Goal: Information Seeking & Learning: Learn about a topic

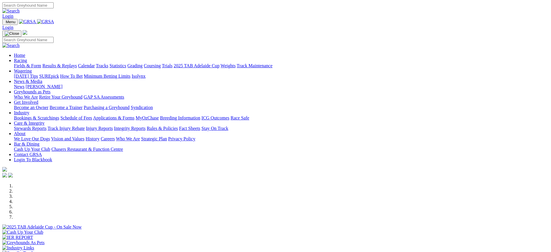
click at [54, 20] on img at bounding box center [45, 21] width 17 height 5
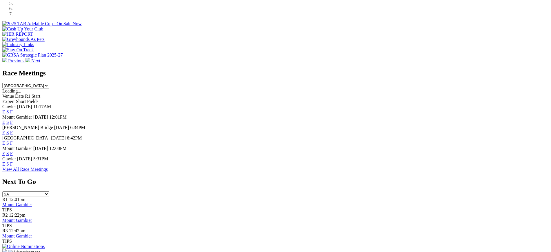
click at [13, 166] on link "F" at bounding box center [11, 163] width 3 height 5
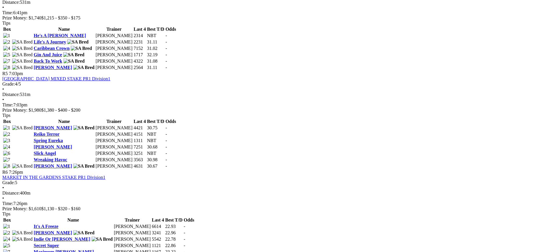
scroll to position [620, 0]
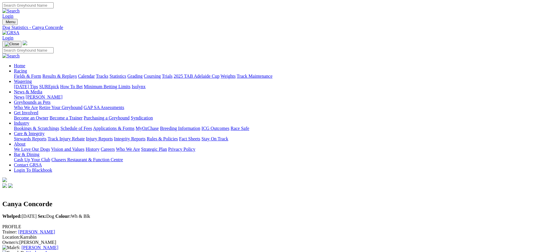
click at [19, 30] on img at bounding box center [10, 32] width 17 height 5
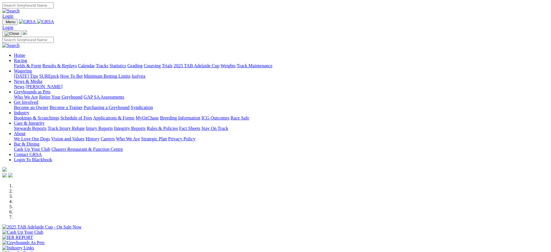
click at [24, 84] on link "News" at bounding box center [19, 86] width 10 height 5
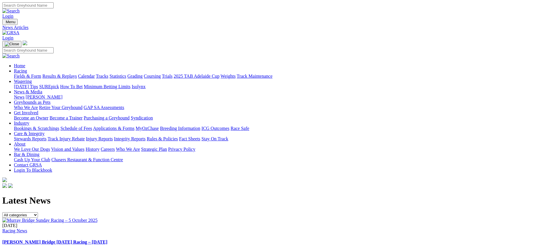
click at [19, 30] on link at bounding box center [10, 32] width 17 height 5
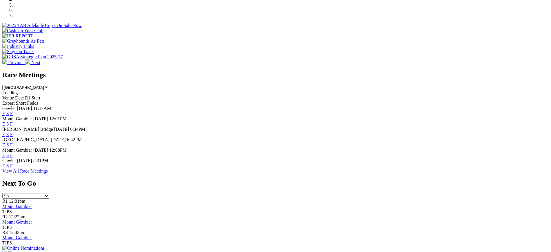
scroll to position [200, 0]
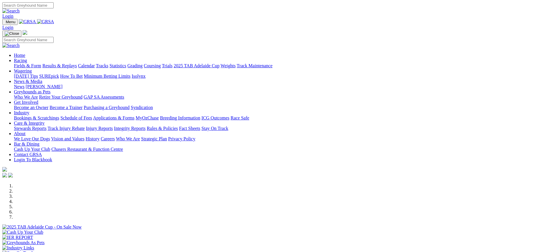
click at [24, 84] on link "News" at bounding box center [19, 86] width 10 height 5
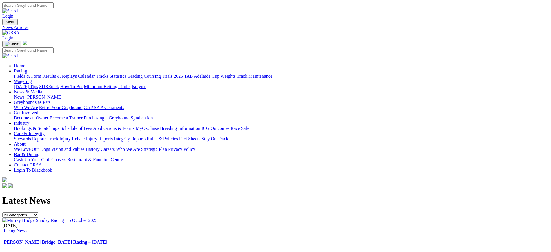
click at [107, 239] on link "[PERSON_NAME] Bridge [DATE] Racing – [DATE]" at bounding box center [54, 241] width 105 height 5
click at [97, 218] on img at bounding box center [49, 220] width 95 height 5
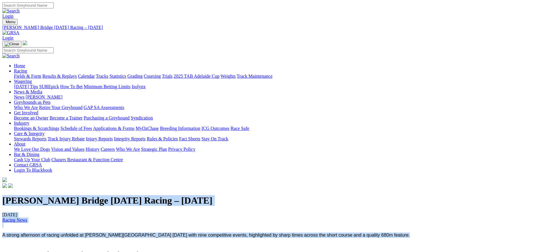
drag, startPoint x: 86, startPoint y: 65, endPoint x: 442, endPoint y: 106, distance: 358.4
copy div "Murray Bridge Sunday Racing – 5 October 2025 08/10/2025 Racing News A strong af…"
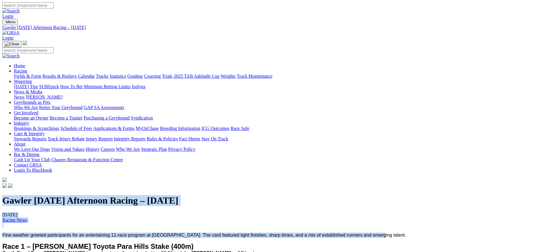
drag, startPoint x: 87, startPoint y: 70, endPoint x: 456, endPoint y: 98, distance: 370.1
copy div "Gawler Friday Afternoon Racing – 3 October 2025 08/10/2025 Racing News Fine wea…"
click at [19, 30] on img at bounding box center [10, 32] width 17 height 5
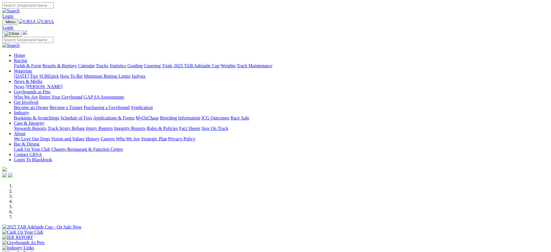
scroll to position [155, 0]
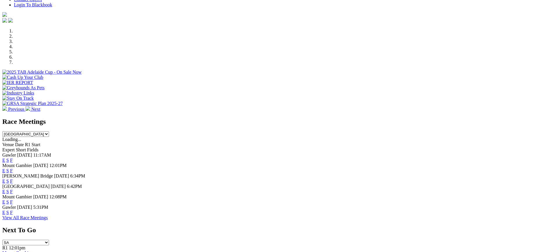
click at [13, 199] on link "F" at bounding box center [11, 201] width 3 height 5
click at [13, 189] on link "F" at bounding box center [11, 191] width 3 height 5
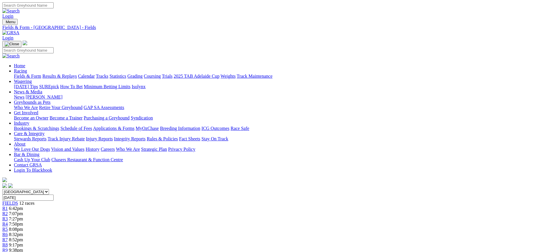
click at [19, 30] on img at bounding box center [10, 32] width 17 height 5
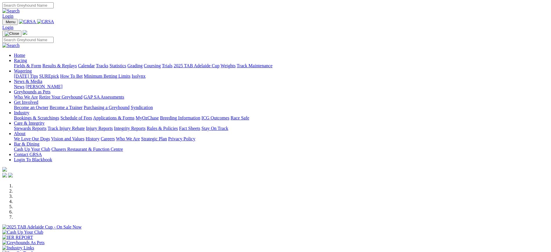
scroll to position [246, 0]
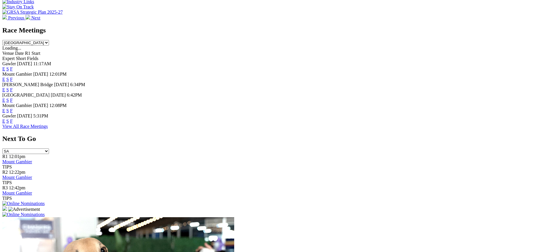
click at [13, 87] on link "F" at bounding box center [11, 89] width 3 height 5
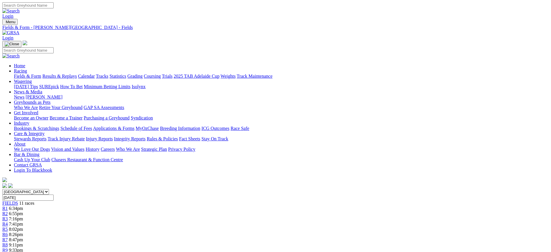
click at [19, 30] on img at bounding box center [10, 32] width 17 height 5
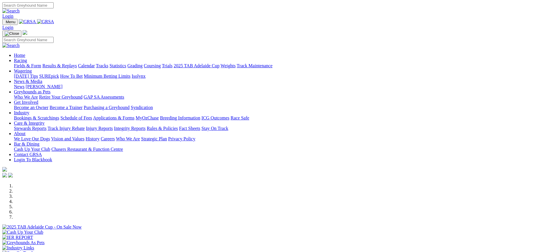
scroll to position [226, 0]
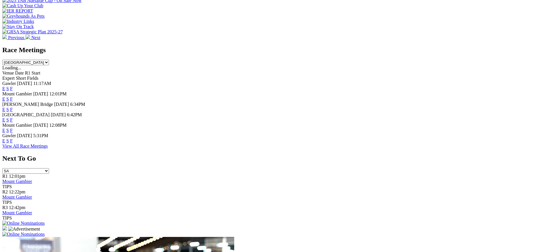
click at [13, 117] on link "F" at bounding box center [11, 119] width 3 height 5
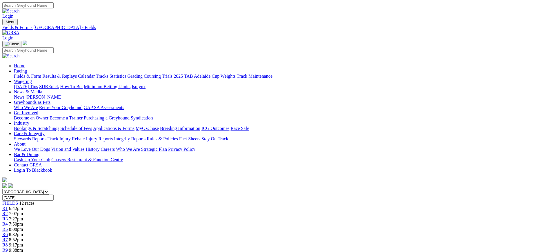
click at [19, 30] on img at bounding box center [10, 32] width 17 height 5
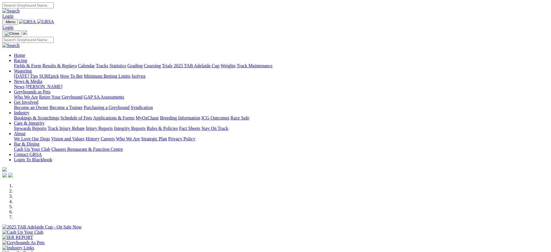
scroll to position [259, 0]
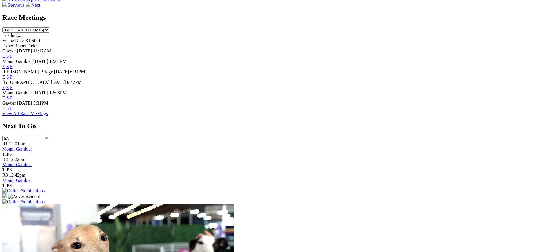
click at [13, 111] on link "F" at bounding box center [11, 108] width 3 height 5
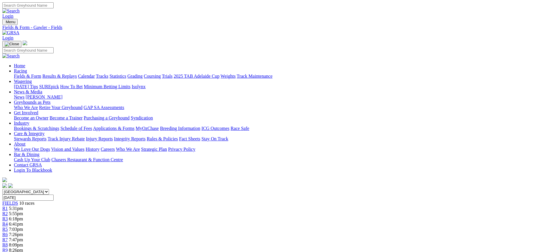
click at [19, 30] on img at bounding box center [10, 32] width 17 height 5
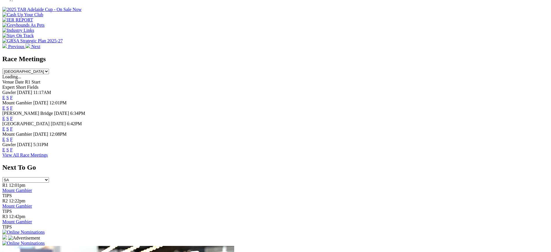
scroll to position [221, 0]
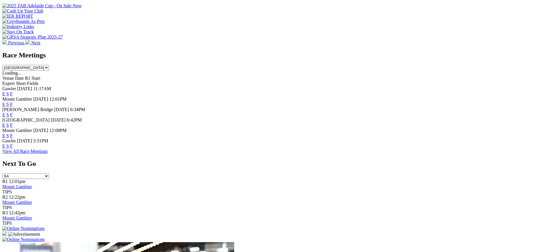
click at [13, 123] on link "F" at bounding box center [11, 125] width 3 height 5
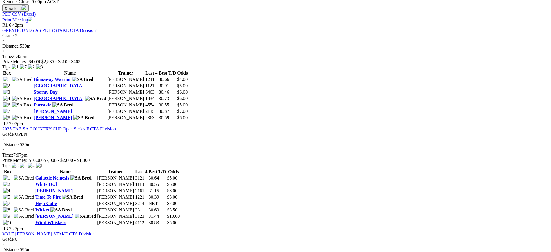
scroll to position [288, 0]
